Goal: Information Seeking & Learning: Understand process/instructions

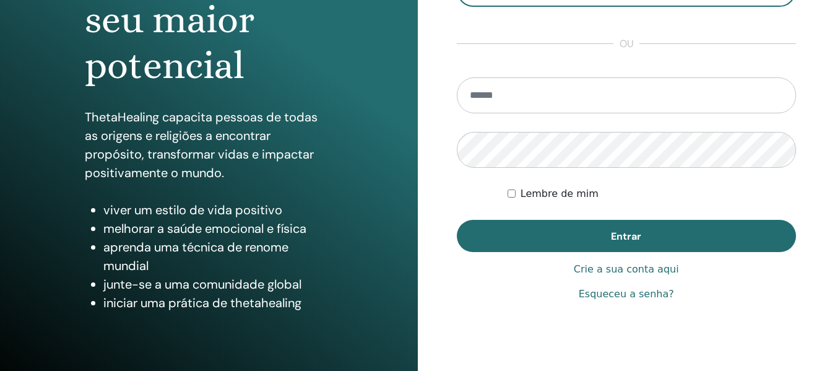
scroll to position [186, 0]
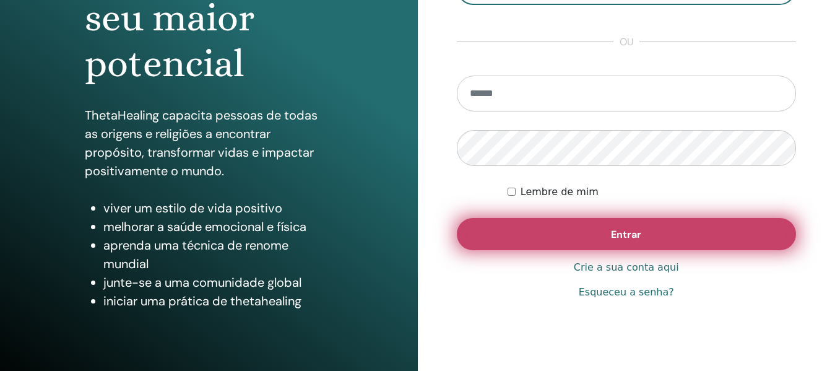
type input "**********"
click at [693, 233] on button "Entrar" at bounding box center [627, 234] width 340 height 32
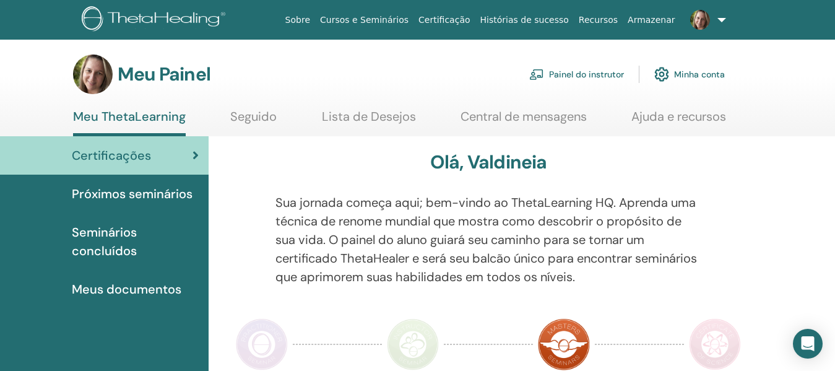
click at [700, 72] on font "Minha conta" at bounding box center [699, 74] width 51 height 11
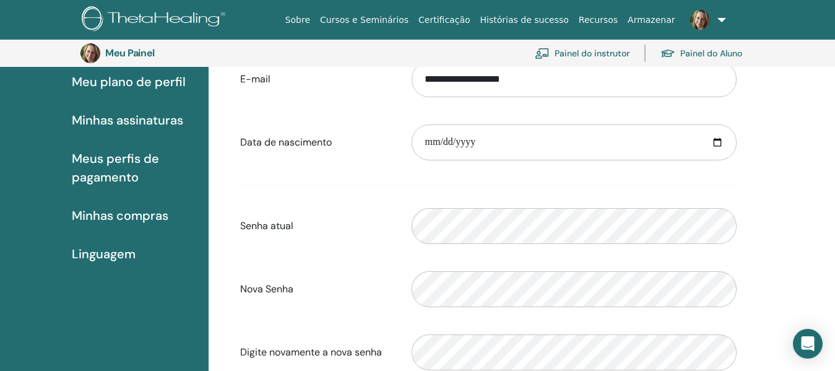
scroll to position [151, 0]
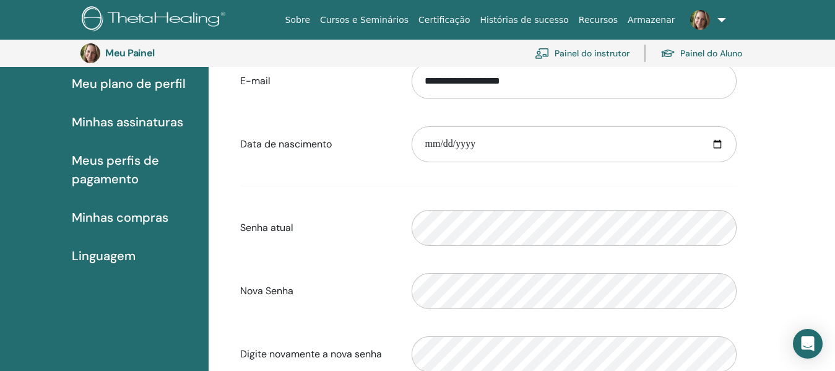
click at [141, 87] on font "Meu plano de perfil" at bounding box center [129, 84] width 114 height 16
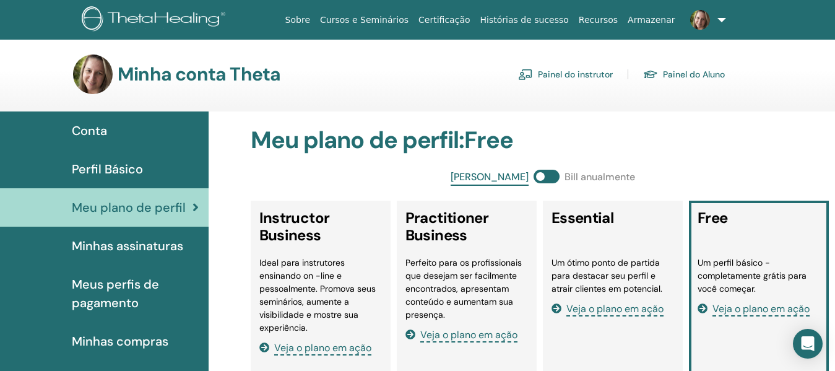
click at [724, 107] on section "Minha conta Theta Painel do instrutor Painel do Aluno" at bounding box center [417, 82] width 835 height 57
click at [558, 70] on link "Painel do instrutor" at bounding box center [565, 74] width 95 height 20
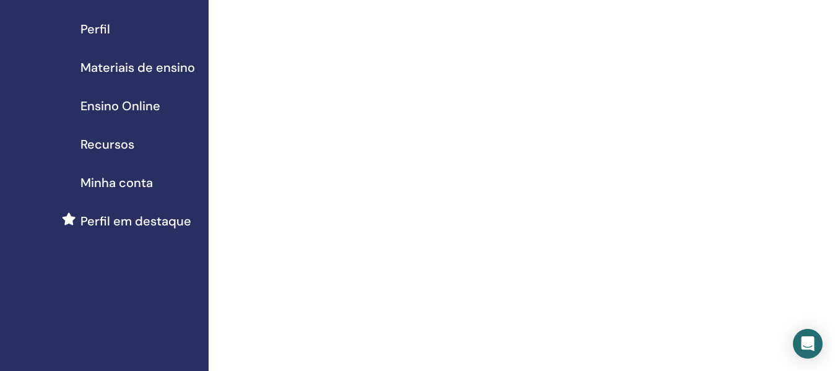
scroll to position [186, 0]
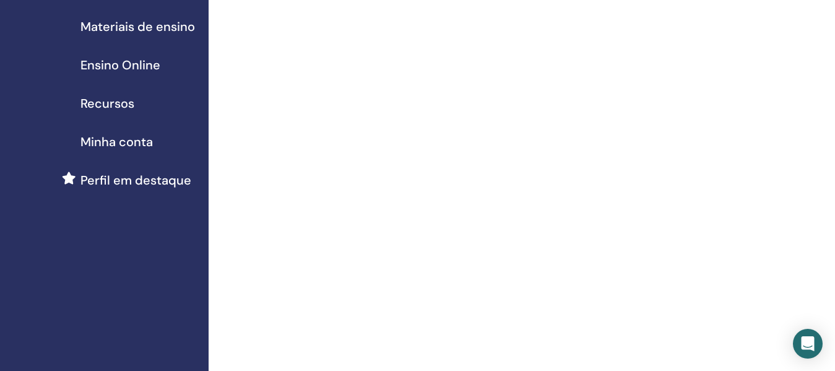
click at [118, 103] on span "Recursos" at bounding box center [107, 103] width 54 height 19
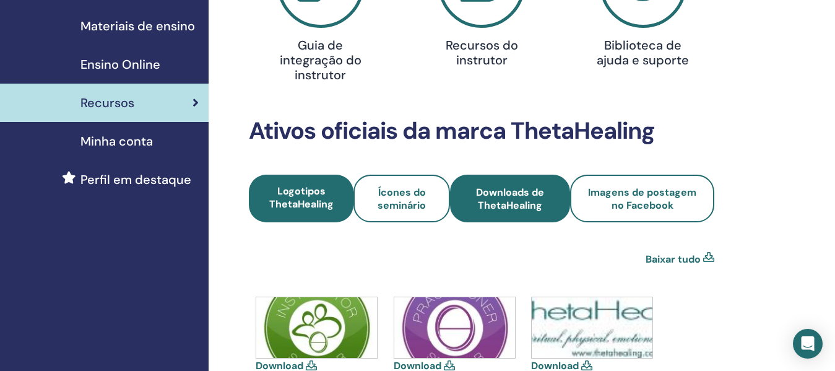
scroll to position [186, 0]
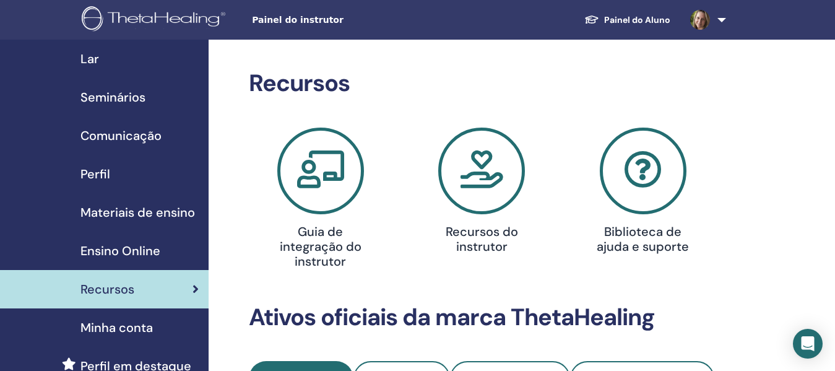
scroll to position [186, 0]
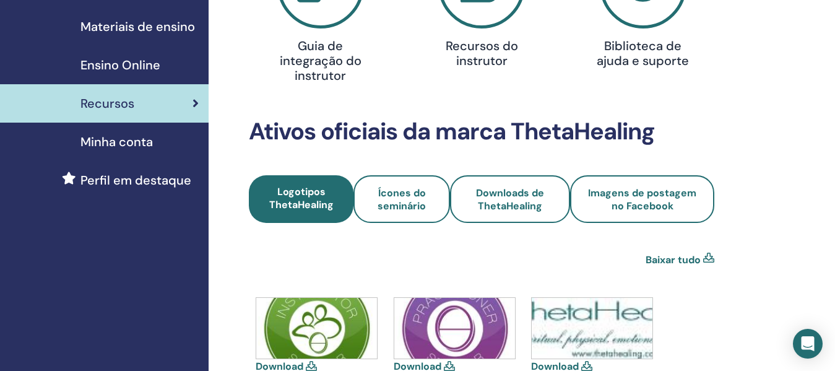
click at [756, 170] on div "Recursos Guia de integração do instrutor Recursos do instrutor Biblioteca de aj…" at bounding box center [522, 303] width 626 height 899
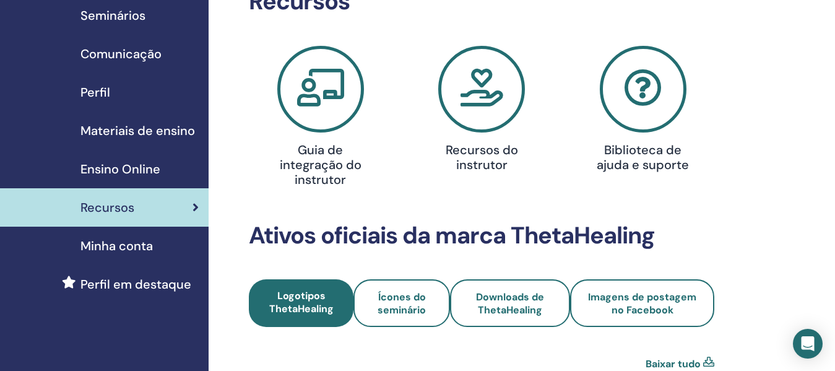
scroll to position [62, 0]
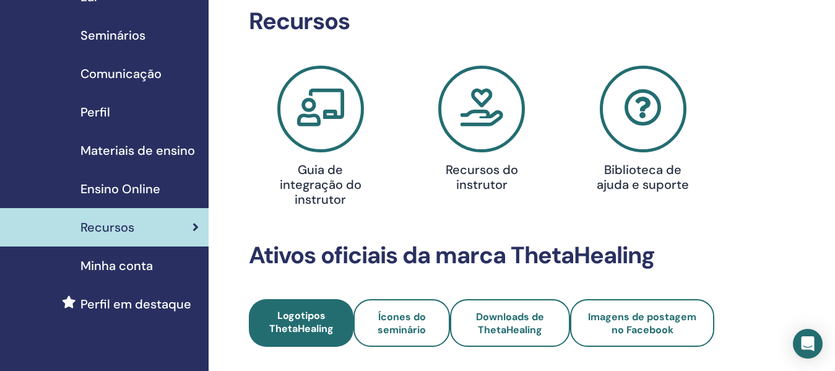
click at [144, 188] on font "Ensino Online" at bounding box center [120, 189] width 80 height 16
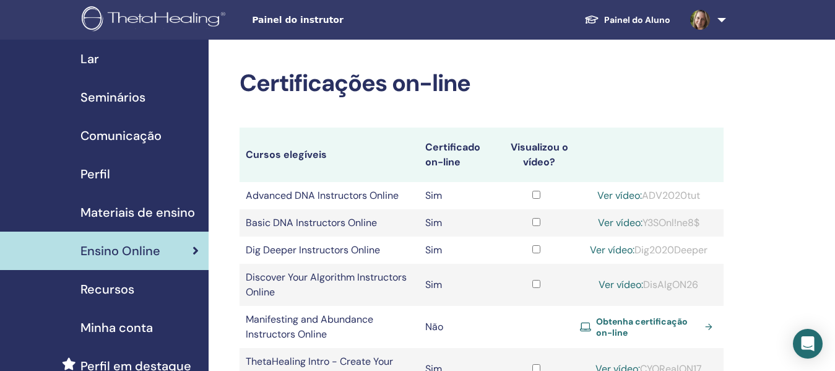
click at [781, 215] on div "Certificações on-line Cursos elegíveis Certificado on-line Visualizou o vídeo? …" at bounding box center [522, 344] width 626 height 608
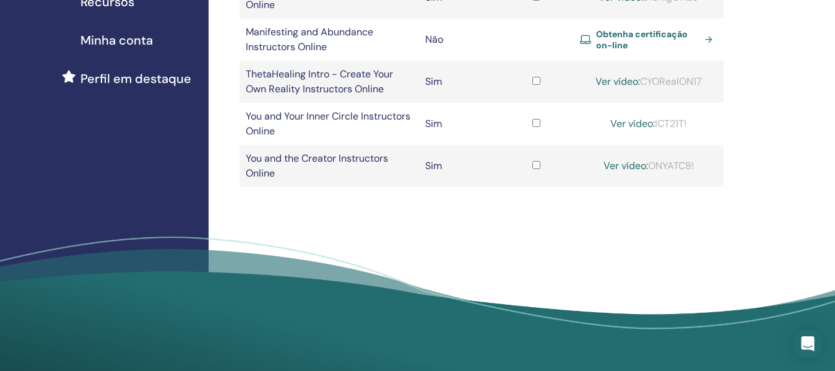
scroll to position [310, 0]
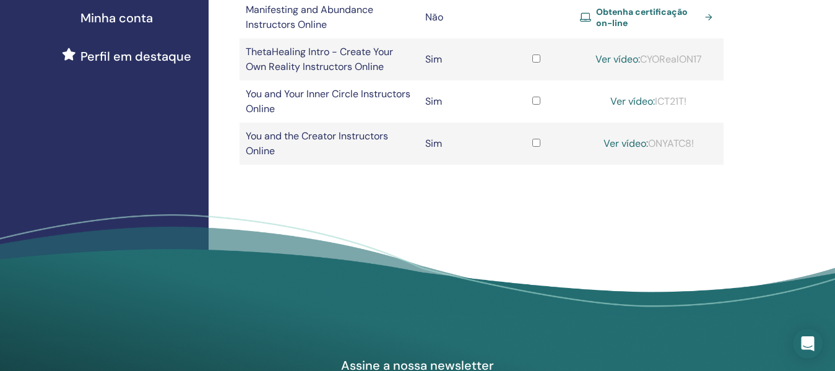
click at [630, 142] on link "Ver vídeo:" at bounding box center [626, 143] width 45 height 13
